Goal: Navigation & Orientation: Find specific page/section

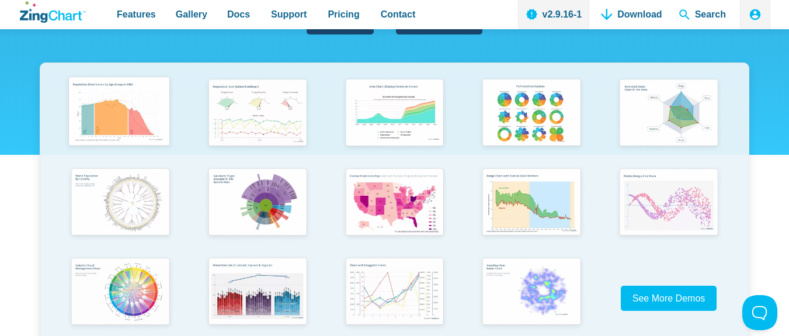
click at [141, 117] on img "App Content" at bounding box center [118, 112] width 113 height 81
click at [303, 117] on img "App Content" at bounding box center [256, 112] width 113 height 81
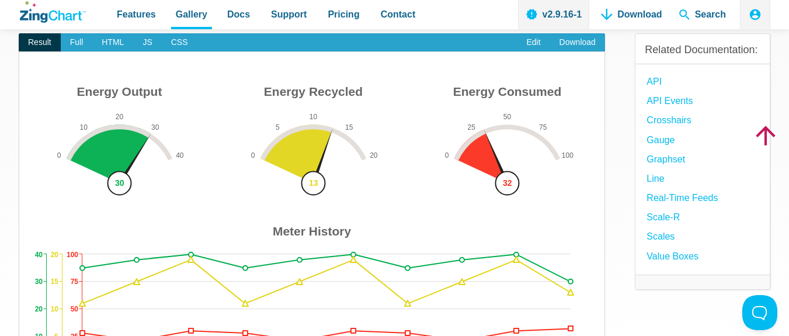
scroll to position [140, 0]
